Goal: Share content

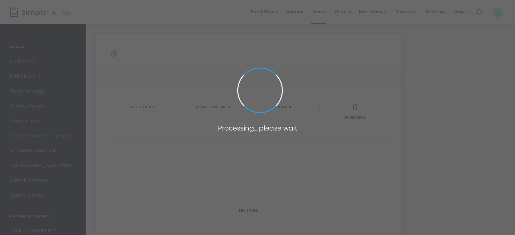
type input "https://www.simpletix.com/e/little-acts-of-love-annual-golf-tournament-tickets-…"
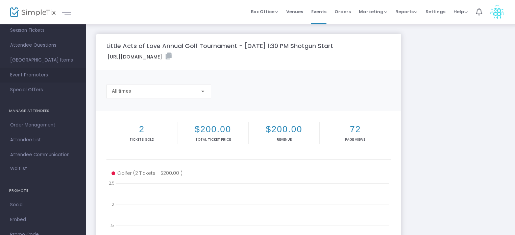
scroll to position [112, 0]
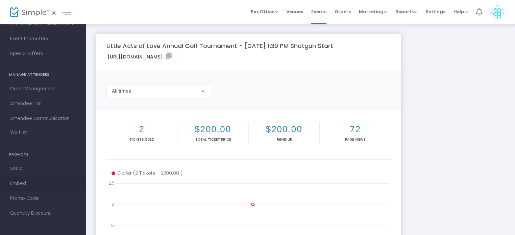
click at [17, 183] on span "Embed" at bounding box center [43, 183] width 66 height 9
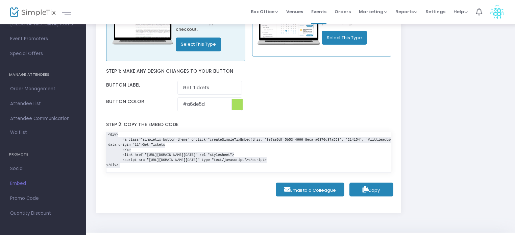
scroll to position [100, 0]
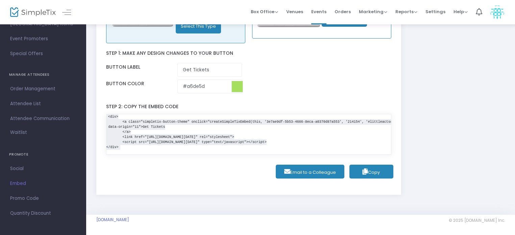
click at [370, 172] on span "Copy" at bounding box center [371, 172] width 17 height 6
drag, startPoint x: 181, startPoint y: 136, endPoint x: 313, endPoint y: 169, distance: 136.2
click at [313, 169] on span "Email to a Colleague" at bounding box center [310, 172] width 58 height 13
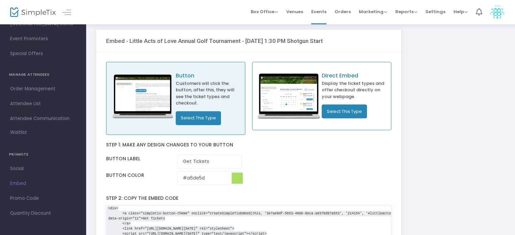
scroll to position [0, 0]
